Goal: Task Accomplishment & Management: Manage account settings

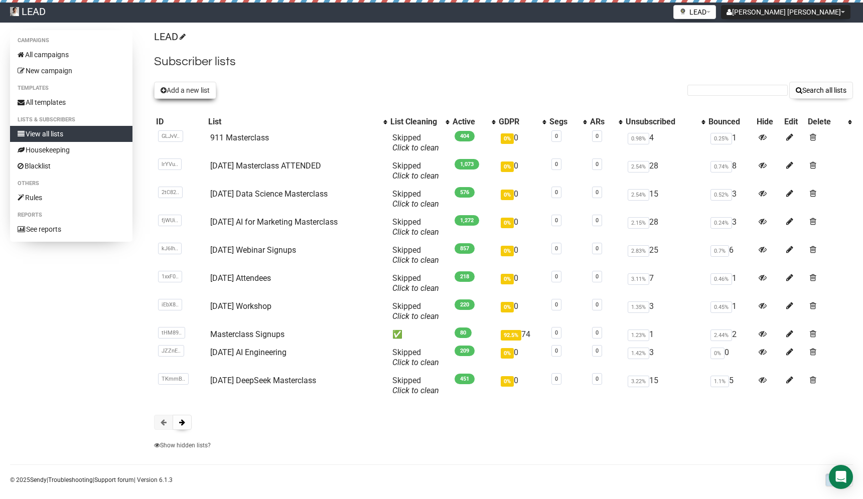
click at [182, 93] on button "Add a new list" at bounding box center [185, 90] width 62 height 17
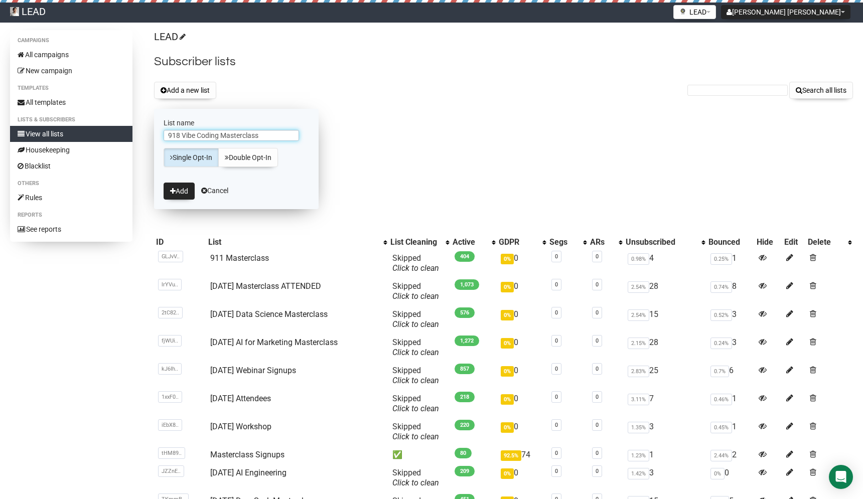
type input "918 Vibe Coding Masterclass"
click at [163, 183] on button "Add" at bounding box center [178, 191] width 31 height 17
click at [181, 196] on button "Add" at bounding box center [178, 191] width 31 height 17
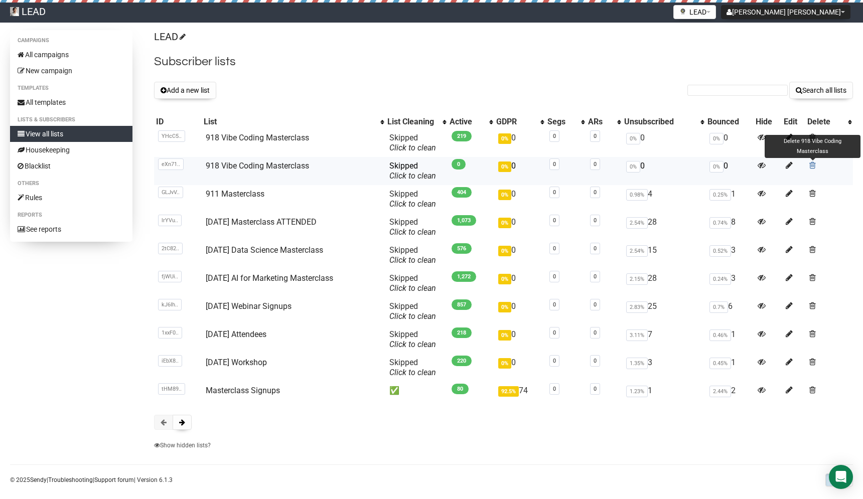
click at [812, 164] on span at bounding box center [812, 165] width 7 height 9
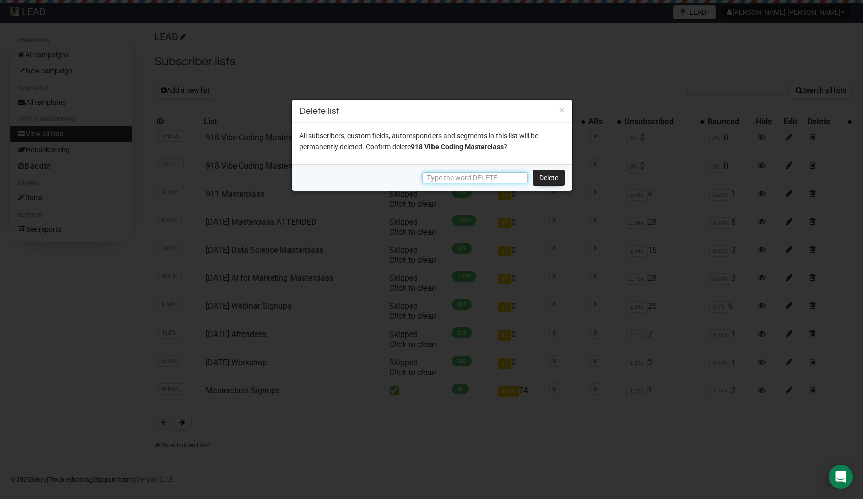
click at [494, 175] on input "text" at bounding box center [474, 177] width 105 height 11
type input "DELETE"
click at [547, 171] on link "Delete" at bounding box center [549, 178] width 32 height 16
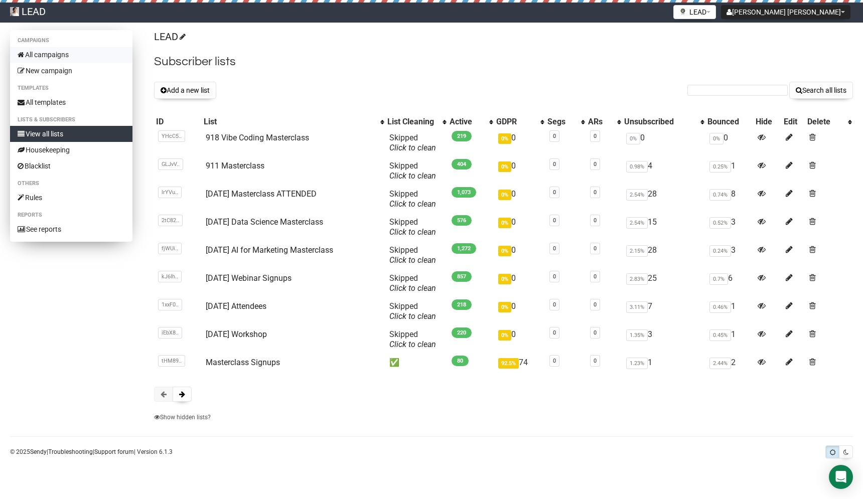
click at [51, 56] on link "All campaigns" at bounding box center [71, 55] width 122 height 16
